Goal: Task Accomplishment & Management: Use online tool/utility

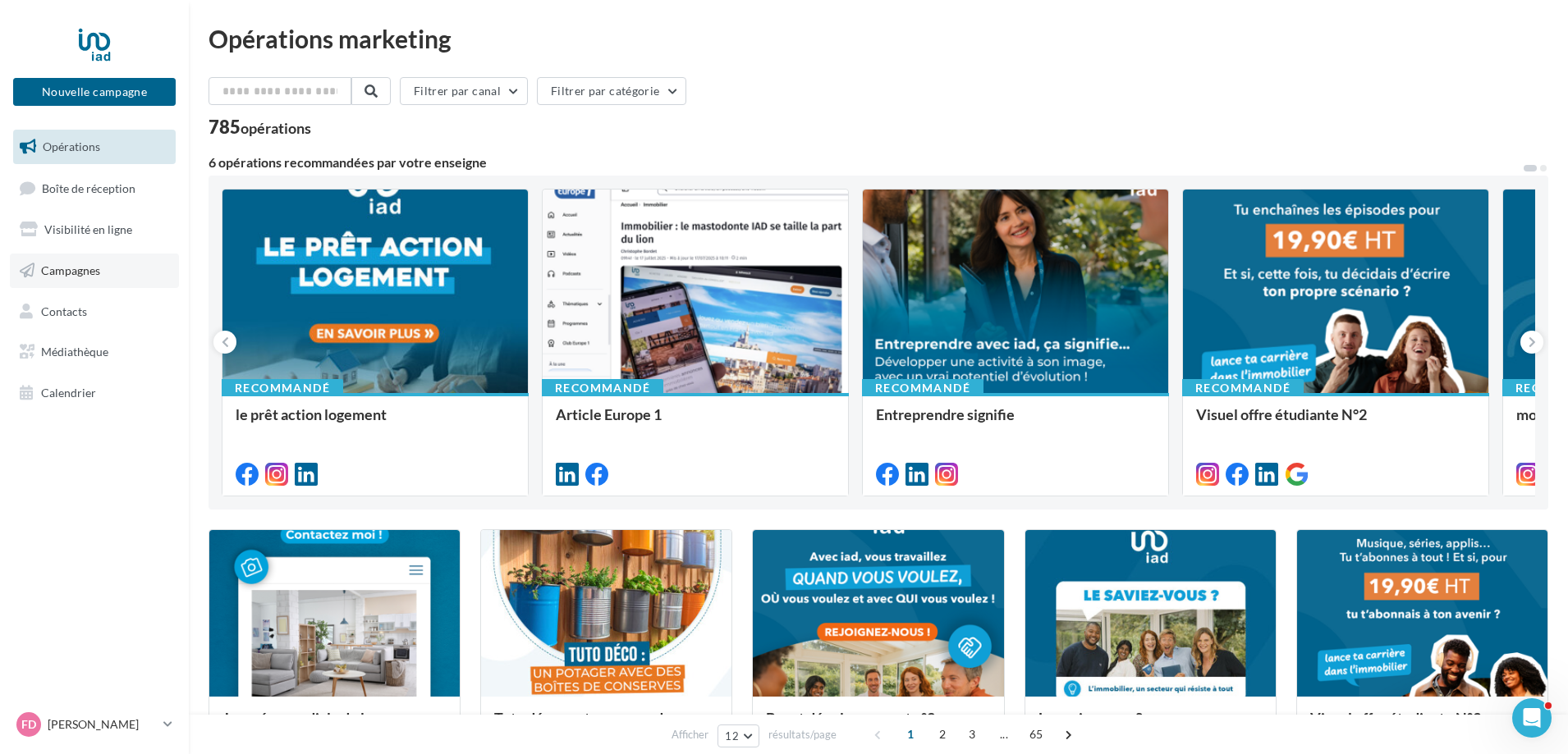
click at [67, 277] on link "Campagnes" at bounding box center [94, 271] width 169 height 34
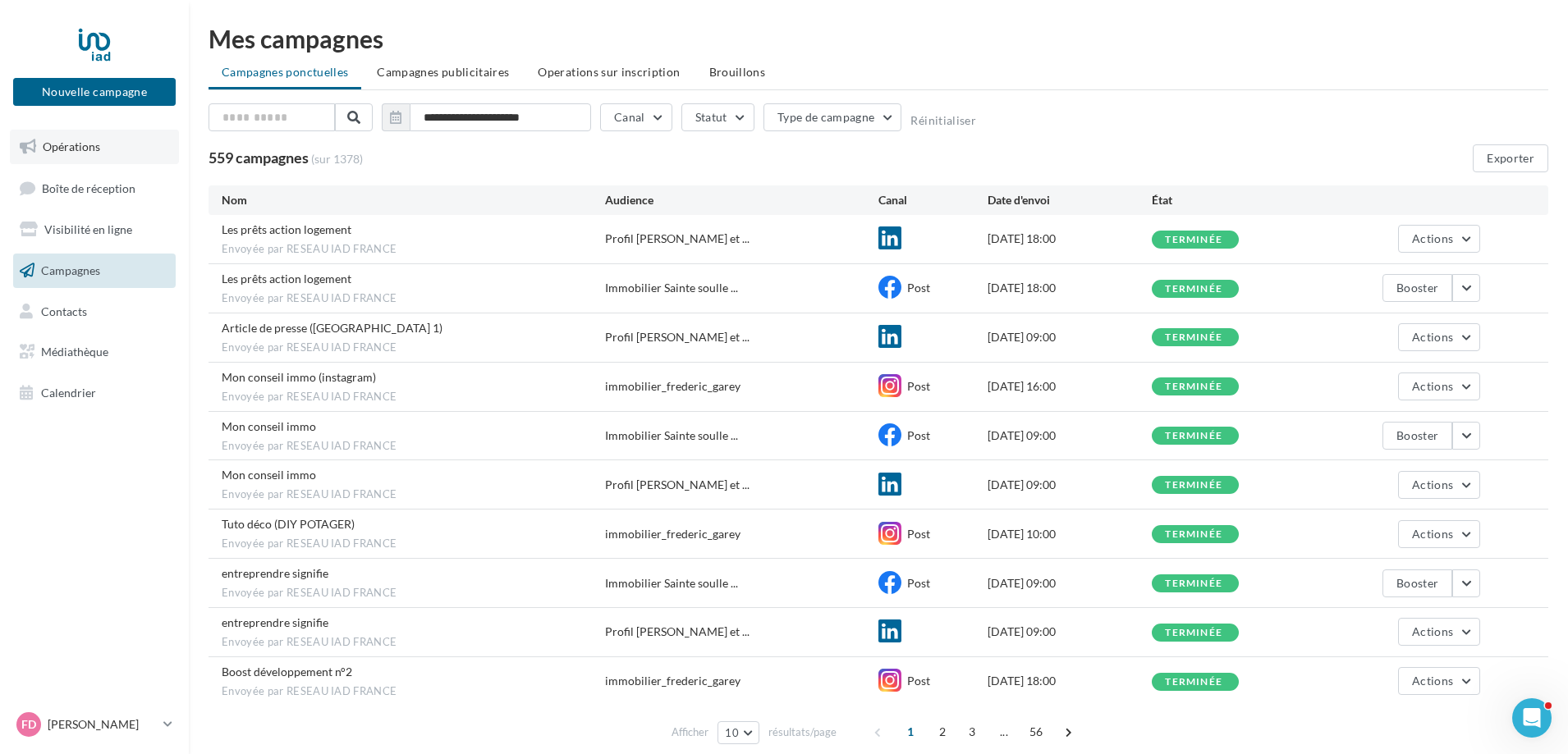
click at [123, 157] on link "Opérations" at bounding box center [94, 147] width 169 height 34
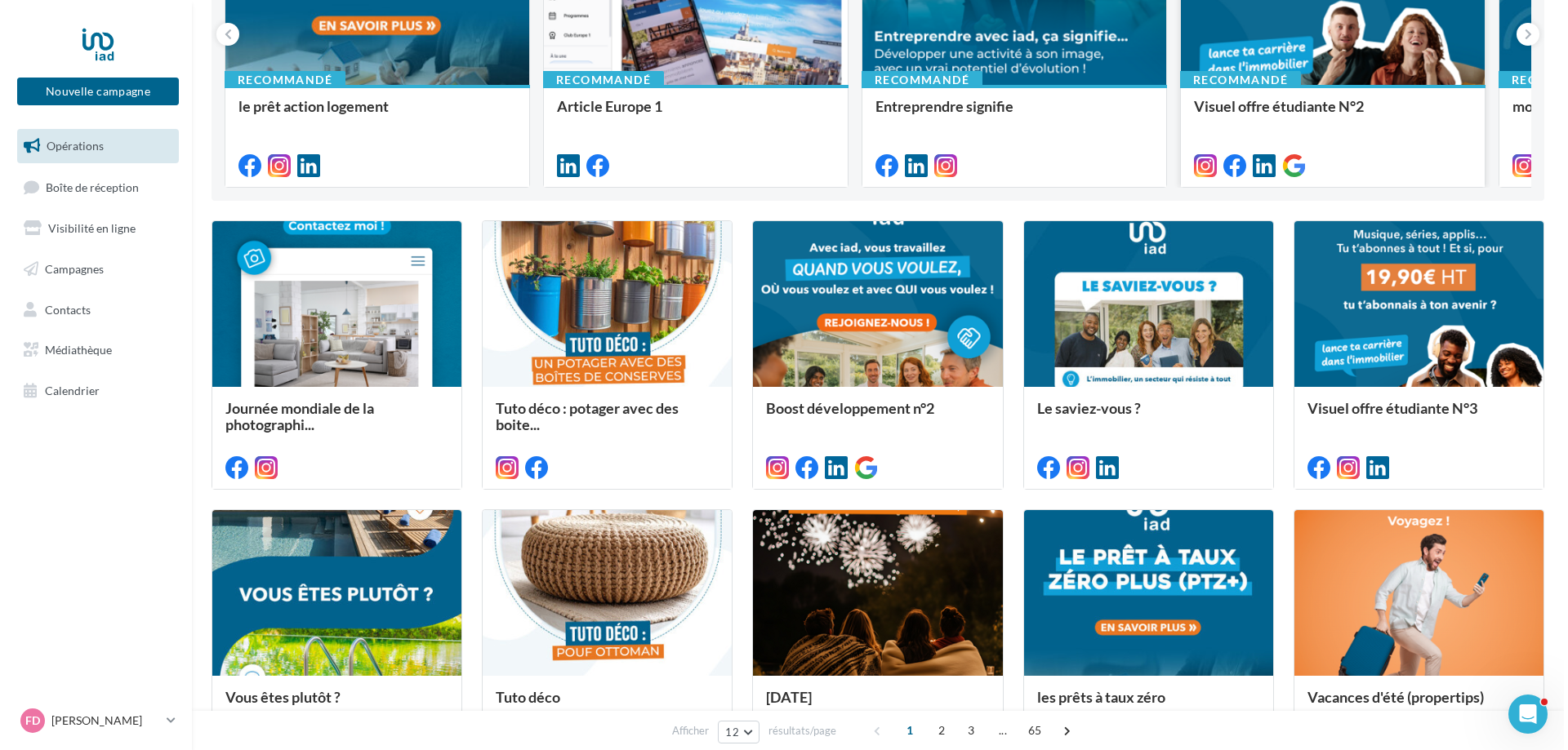
scroll to position [327, 0]
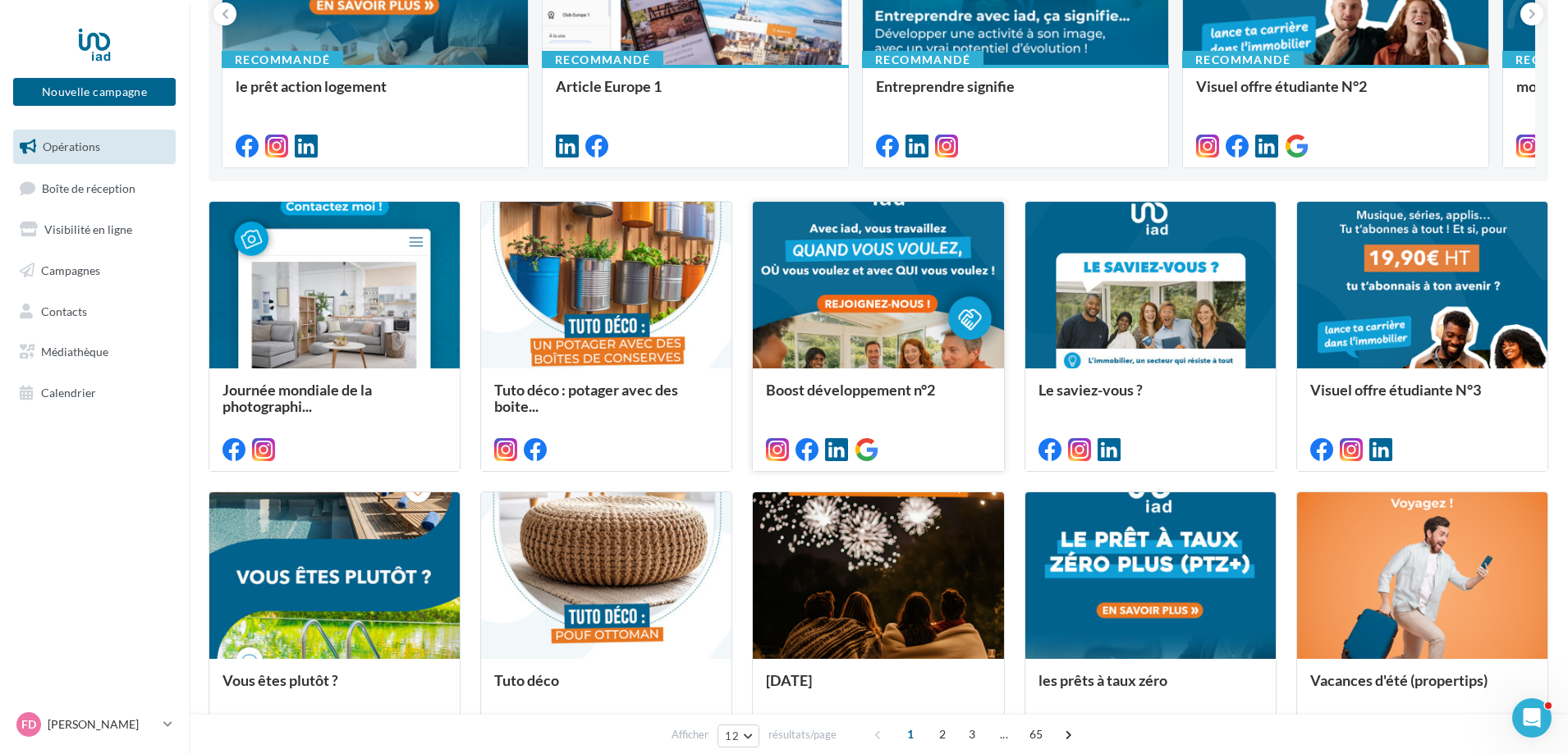
click at [870, 395] on span "Boost développement n°2" at bounding box center [850, 389] width 169 height 18
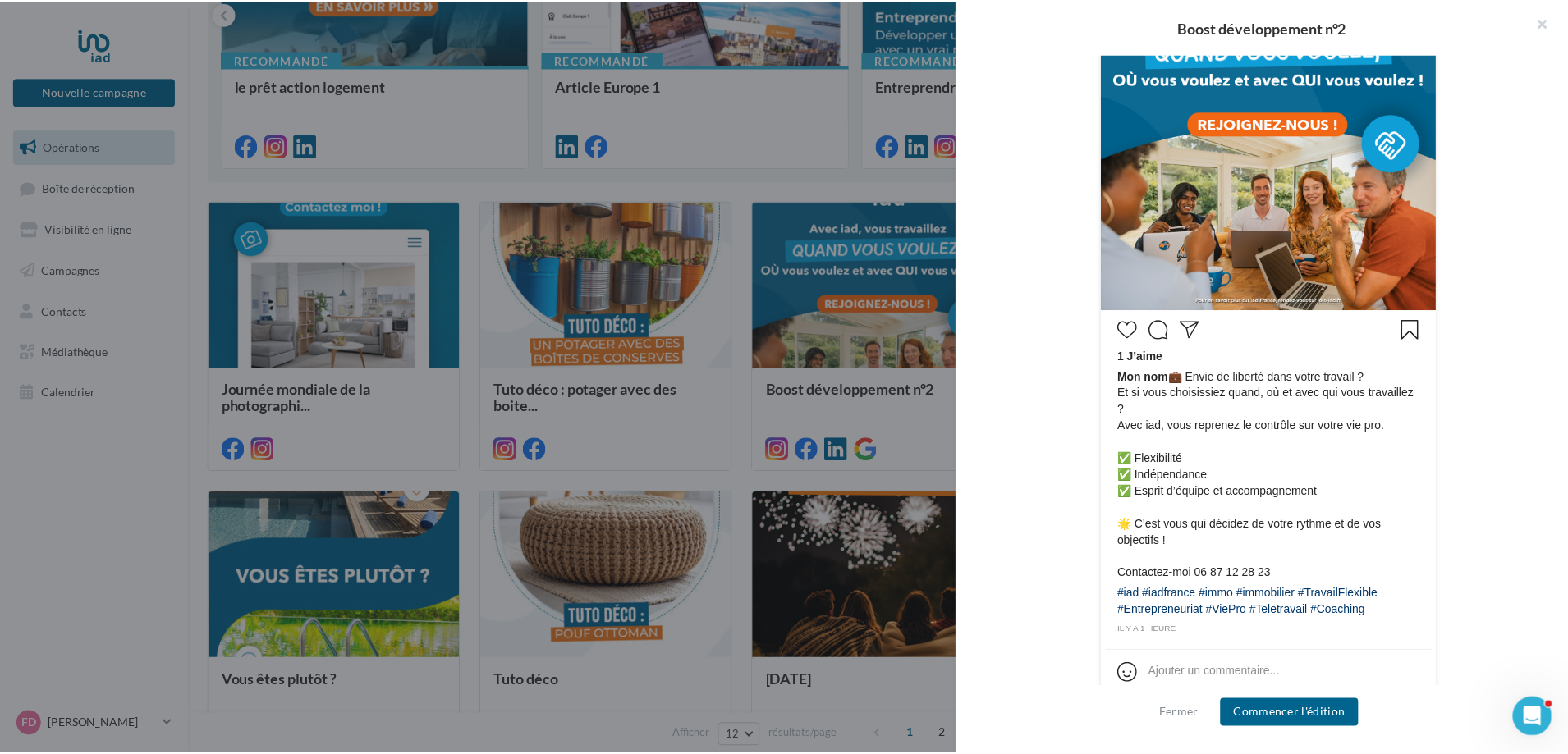
scroll to position [520, 0]
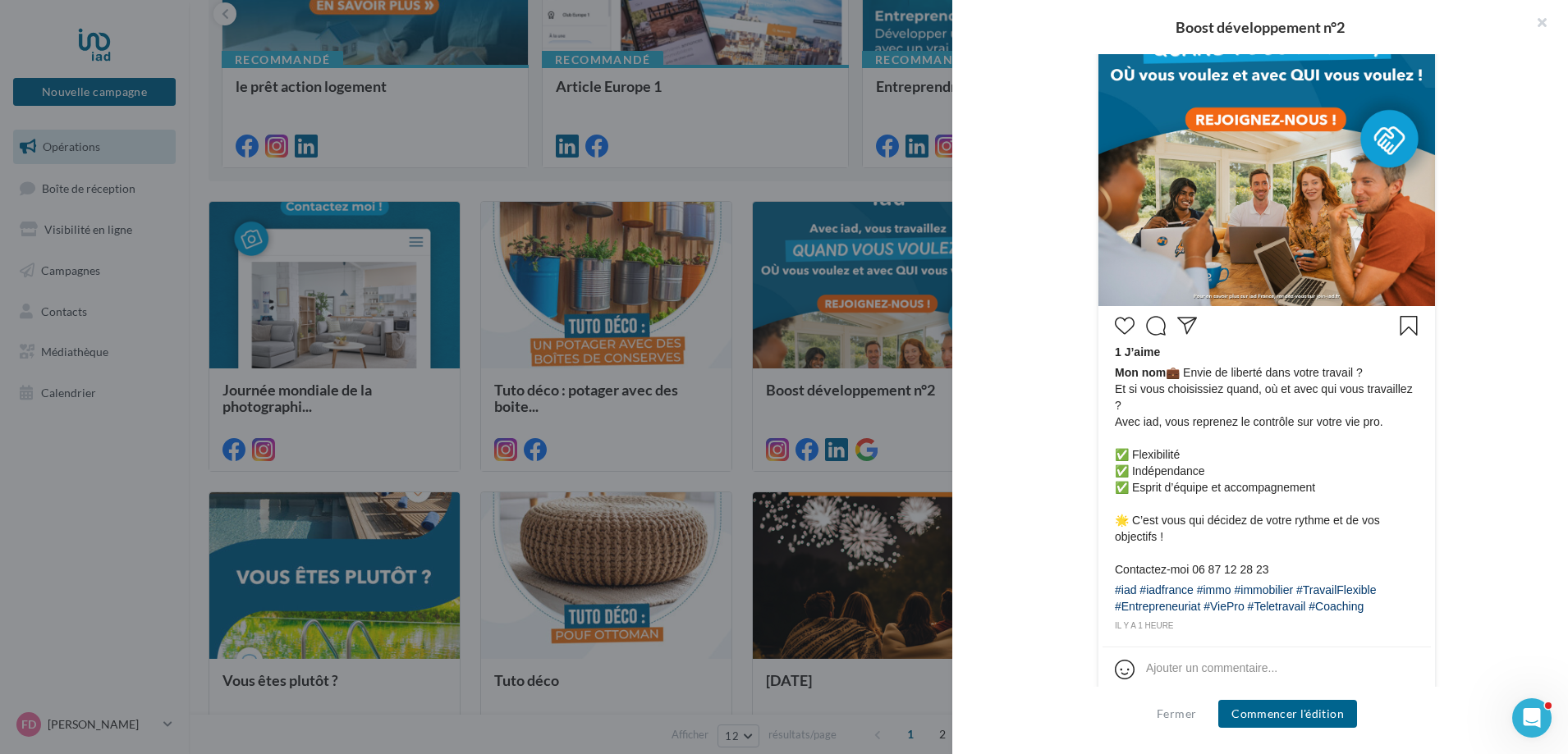
click at [911, 486] on div at bounding box center [784, 377] width 1568 height 754
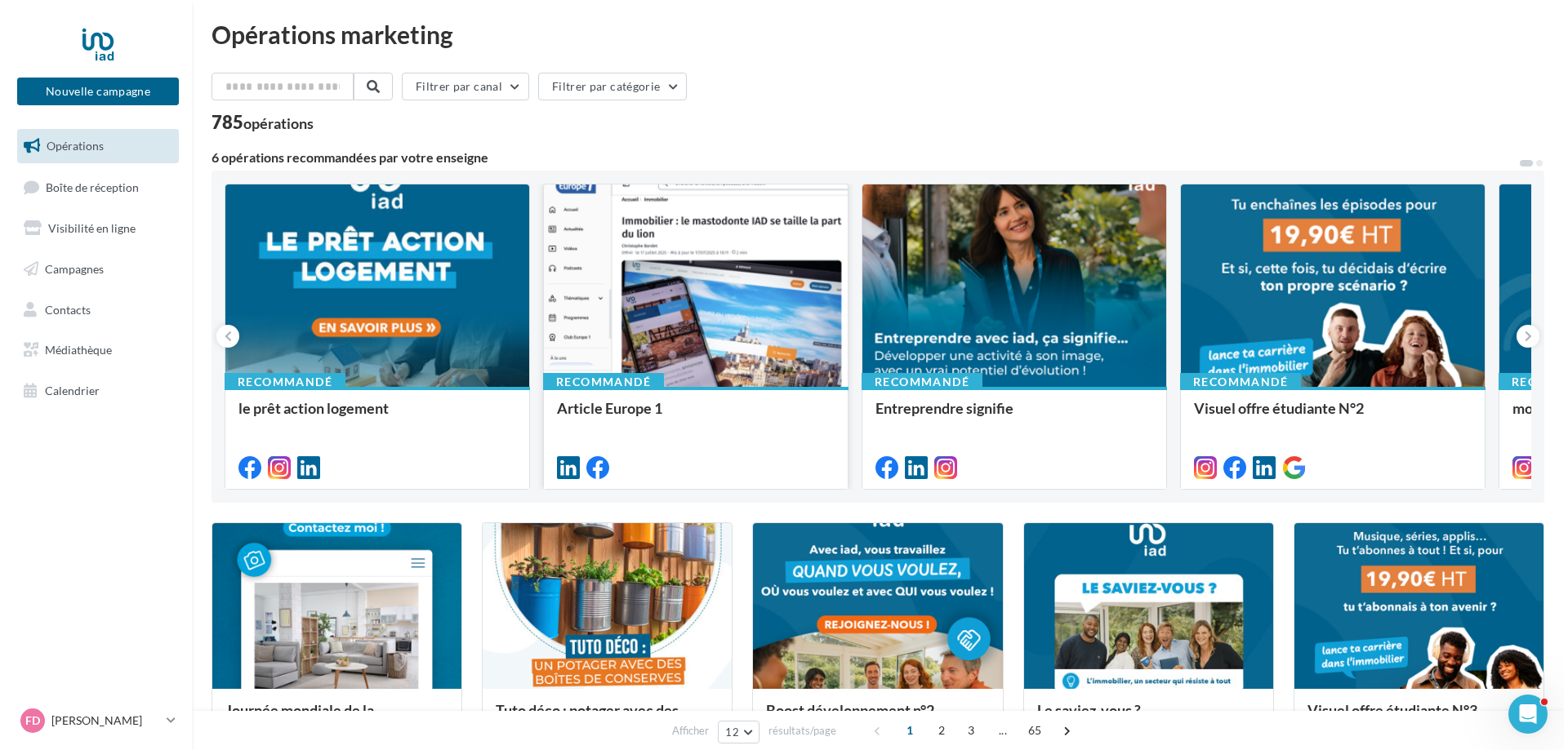
scroll to position [0, 0]
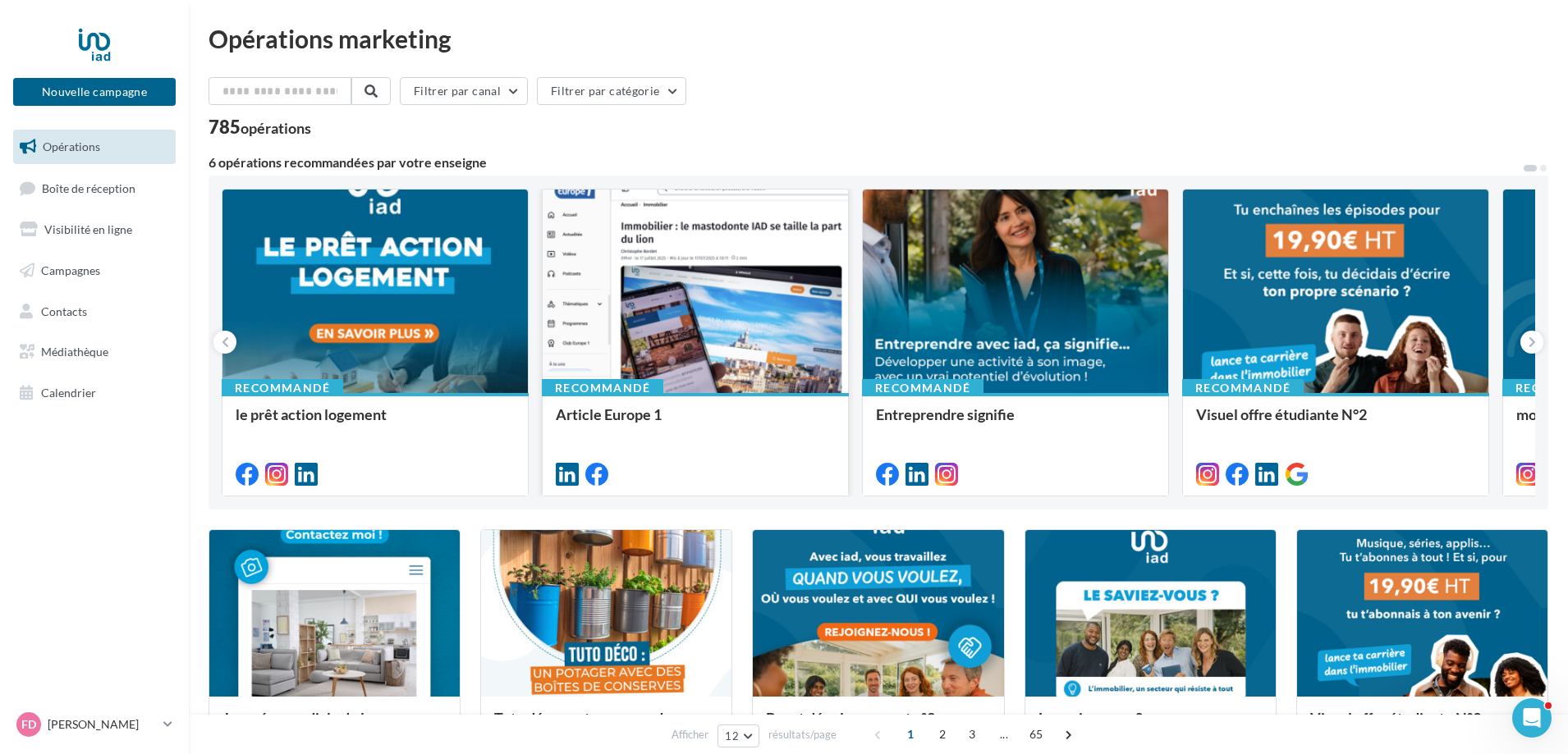
click at [635, 378] on div at bounding box center [694, 292] width 305 height 205
